Goal: Transaction & Acquisition: Purchase product/service

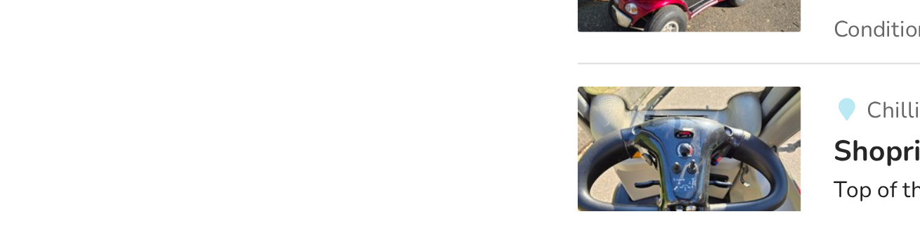
scroll to position [391, 0]
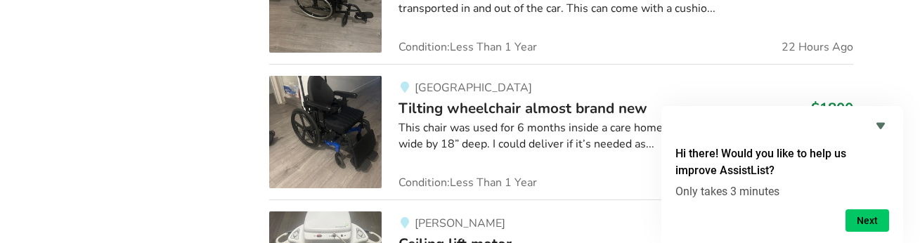
scroll to position [2107, 0]
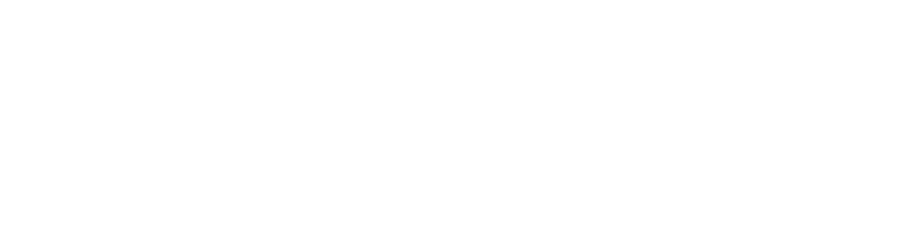
scroll to position [1746, 0]
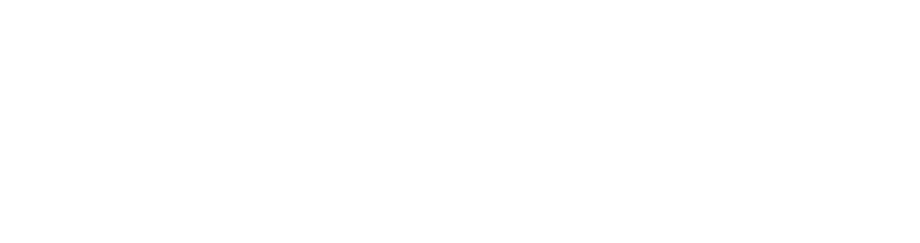
scroll to position [270, 0]
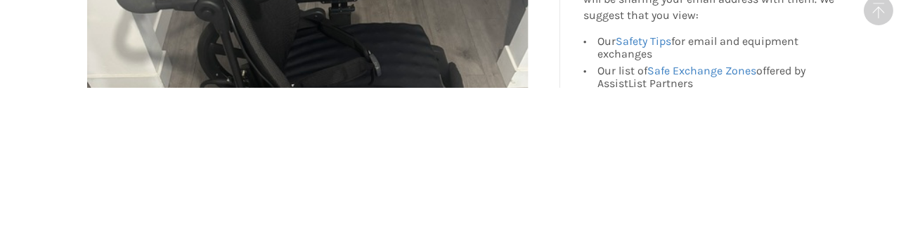
click at [489, 202] on img at bounding box center [308, 235] width 441 height 441
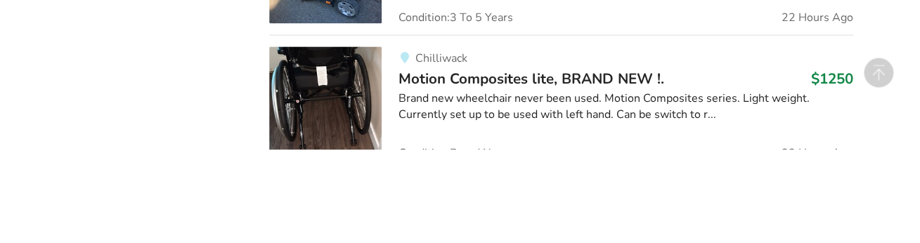
scroll to position [2449, 0]
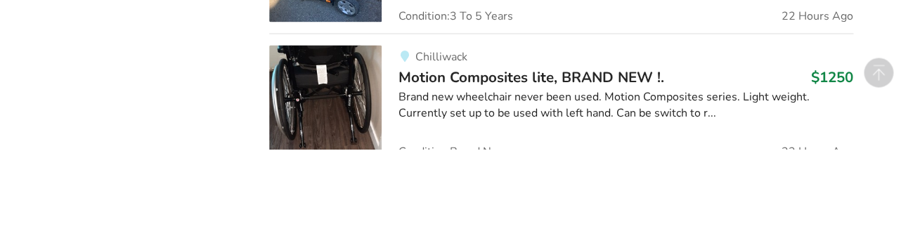
click at [689, 183] on div "Brand new wheelchair never been used. Motion Composites series. Light weight. C…" at bounding box center [625, 199] width 455 height 32
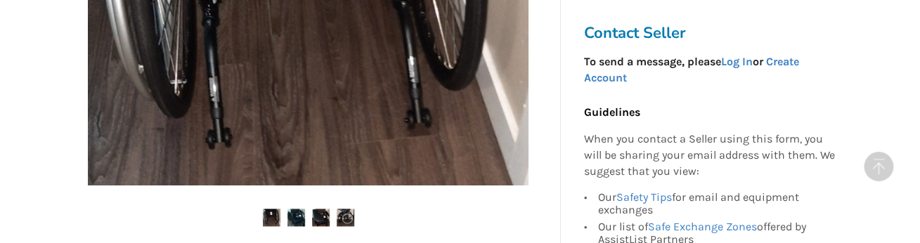
scroll to position [540, 0]
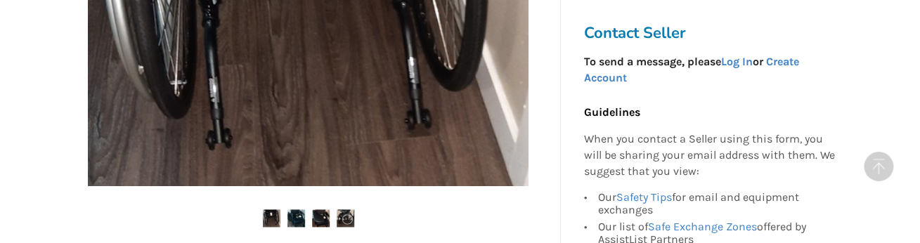
click at [274, 223] on img at bounding box center [272, 218] width 18 height 18
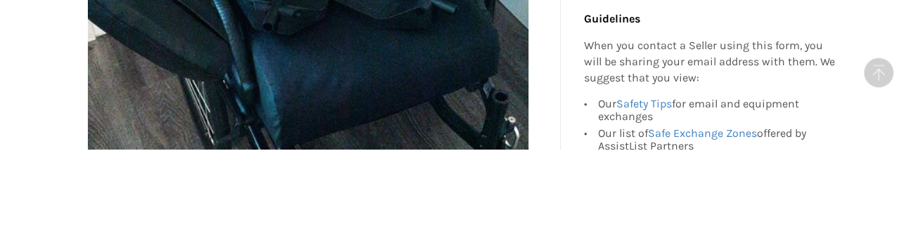
scroll to position [452, 0]
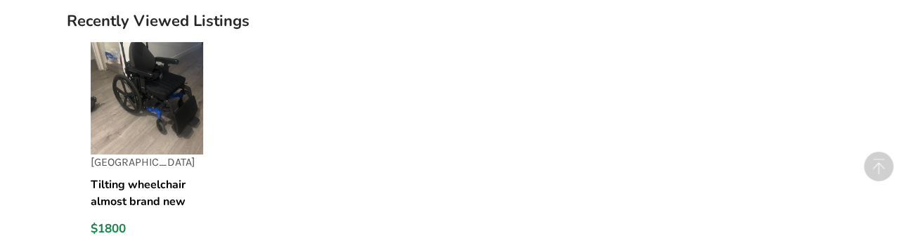
scroll to position [1688, 0]
click at [189, 126] on img at bounding box center [147, 97] width 112 height 112
